Goal: Check status: Check status

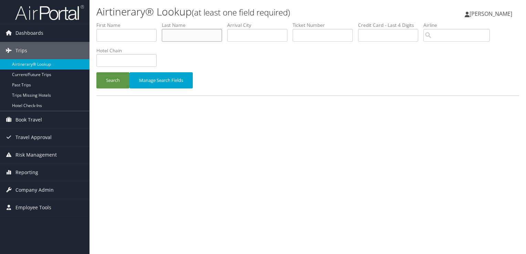
click at [180, 34] on input "text" at bounding box center [192, 35] width 60 height 13
type input "ojo"
click at [96, 72] on button "Search" at bounding box center [112, 80] width 33 height 16
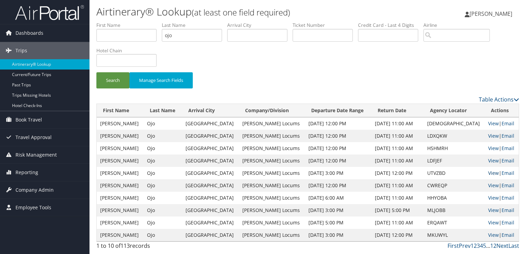
click at [491, 171] on link "View" at bounding box center [493, 173] width 11 height 7
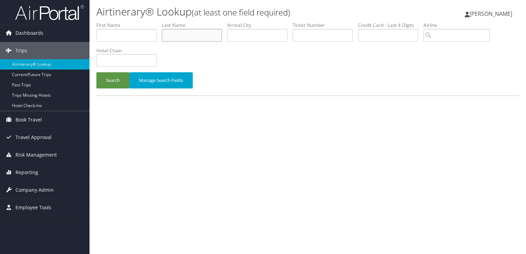
click at [196, 36] on input "text" at bounding box center [192, 35] width 60 height 13
click at [96, 72] on button "Search" at bounding box center [112, 80] width 33 height 16
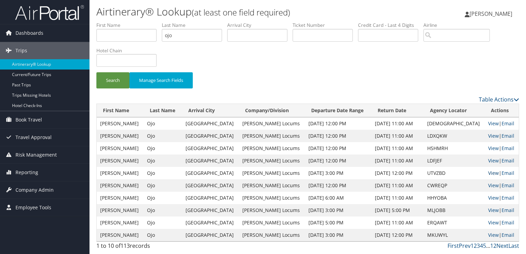
click at [492, 173] on link "View" at bounding box center [493, 173] width 11 height 7
click at [184, 33] on input "ojo" at bounding box center [192, 35] width 60 height 13
click at [96, 72] on button "Search" at bounding box center [112, 80] width 33 height 16
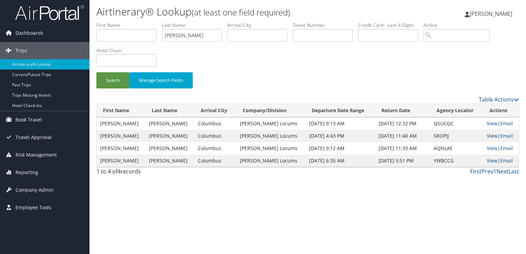
click at [489, 135] on link "View" at bounding box center [492, 135] width 11 height 7
click at [172, 35] on input "coaxum" at bounding box center [192, 35] width 60 height 13
type input "mravkov"
click at [96, 72] on button "Search" at bounding box center [112, 80] width 33 height 16
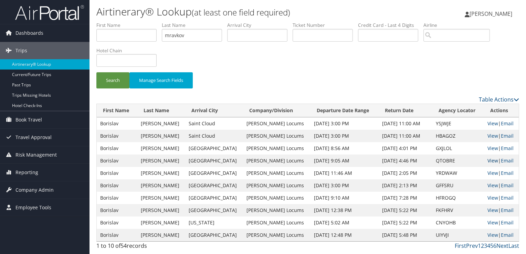
click at [490, 159] on link "View" at bounding box center [492, 160] width 11 height 7
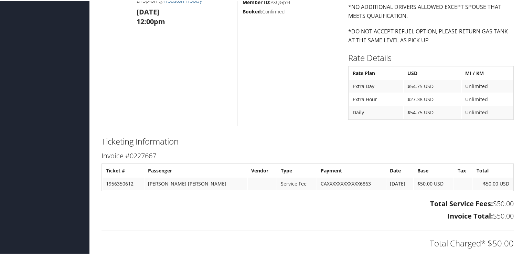
scroll to position [529, 0]
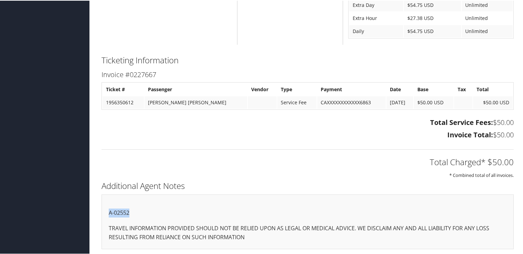
drag, startPoint x: 135, startPoint y: 210, endPoint x: 109, endPoint y: 210, distance: 26.2
click at [109, 210] on p "A-02552" at bounding box center [308, 212] width 398 height 9
copy p "A-02552"
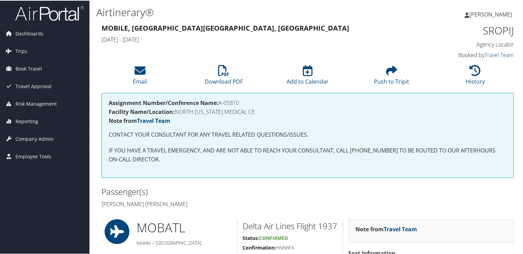
drag, startPoint x: 242, startPoint y: 102, endPoint x: 221, endPoint y: 103, distance: 21.3
click at [221, 103] on h4 "Assignment Number/Conference Name: A-05810" at bounding box center [308, 102] width 398 height 6
copy h4 "A-05810"
